Goal: Consume media (video, audio): Consume media (video, audio)

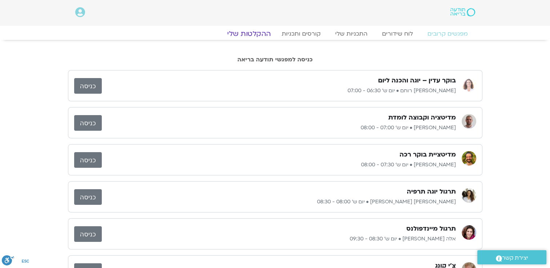
click at [246, 33] on link "ההקלטות שלי" at bounding box center [248, 33] width 61 height 9
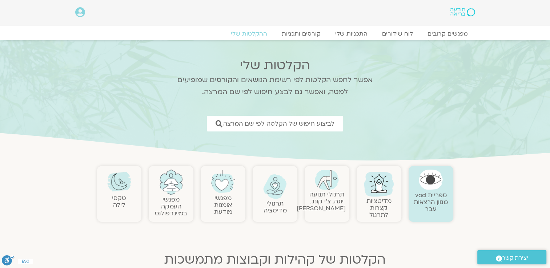
click at [279, 198] on img at bounding box center [275, 186] width 24 height 25
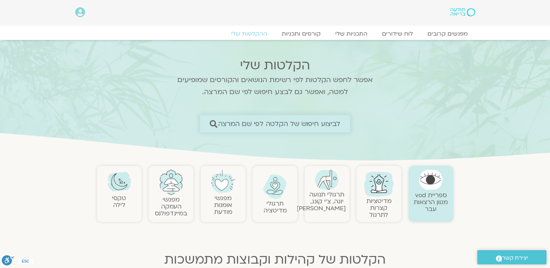
click at [215, 124] on icon at bounding box center [214, 124] width 8 height 8
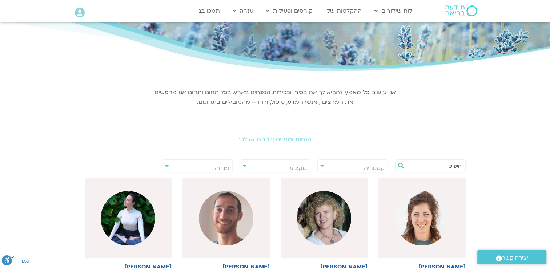
scroll to position [47, 0]
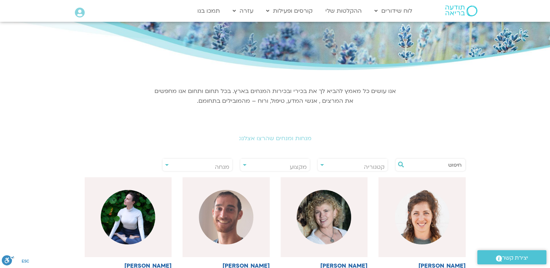
click at [461, 162] on div at bounding box center [430, 164] width 71 height 13
click at [452, 163] on input "text" at bounding box center [433, 165] width 55 height 12
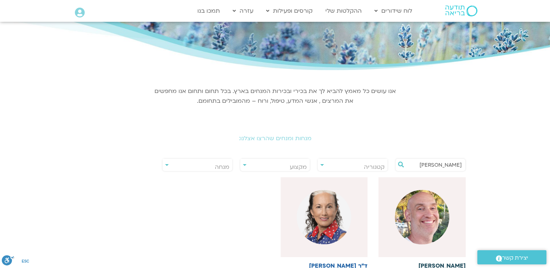
type input "רון אלון"
click at [425, 220] on img at bounding box center [422, 217] width 55 height 55
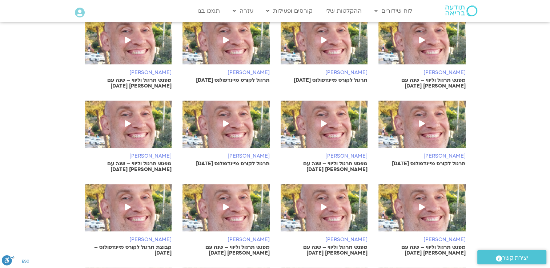
scroll to position [296, 0]
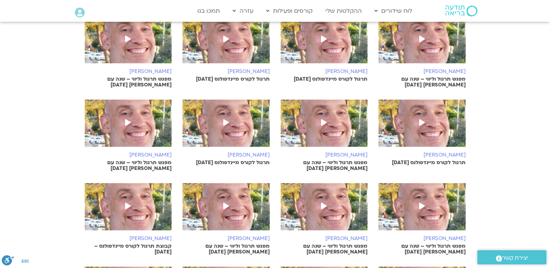
click at [128, 122] on icon at bounding box center [128, 122] width 6 height 7
